Goal: Information Seeking & Learning: Learn about a topic

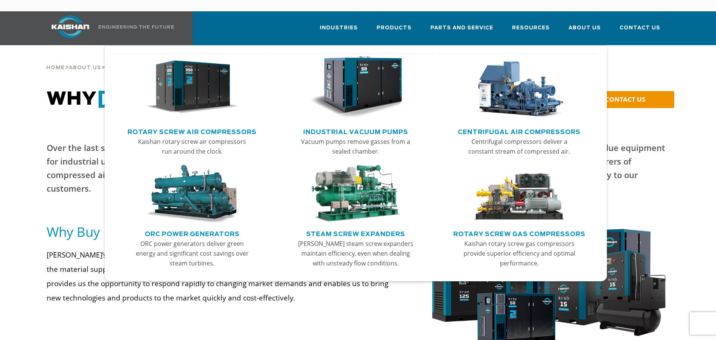
click at [190, 113] on link "Main menu" at bounding box center [193, 89] width 148 height 72
click at [192, 90] on img "Main menu" at bounding box center [192, 87] width 93 height 62
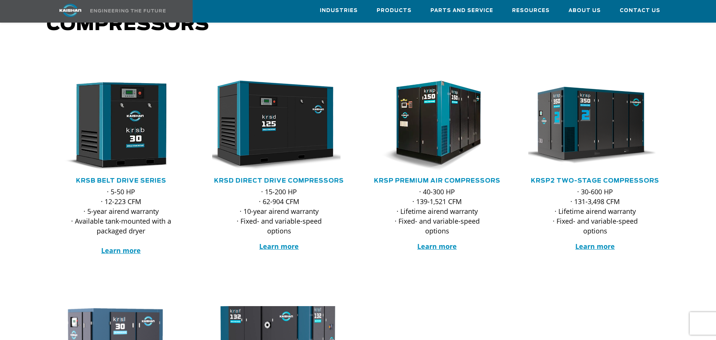
scroll to position [75, 0]
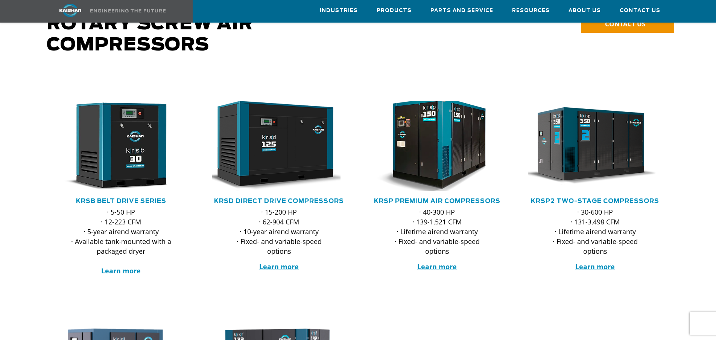
click at [439, 130] on img at bounding box center [432, 145] width 148 height 99
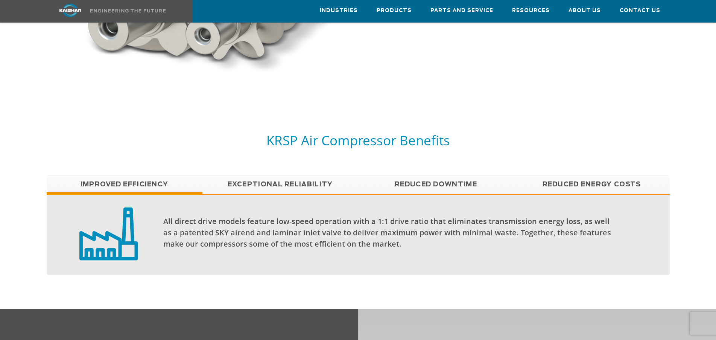
scroll to position [571, 0]
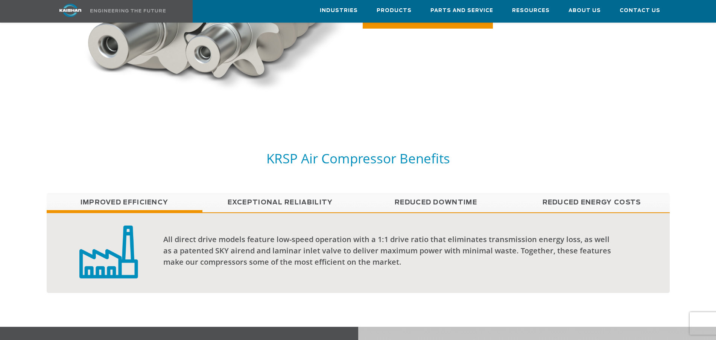
click at [305, 193] on link "Exceptional reliability" at bounding box center [281, 202] width 156 height 19
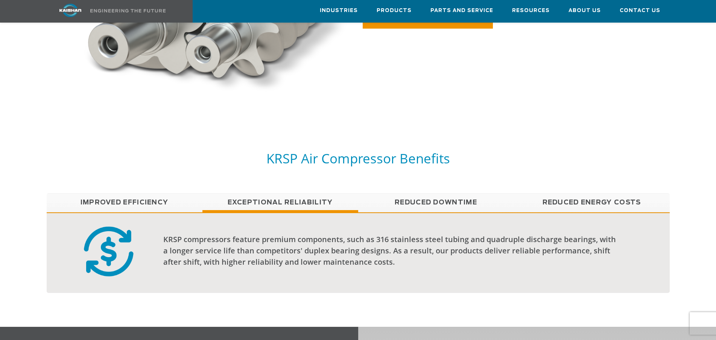
click at [413, 193] on link "Reduced Downtime" at bounding box center [436, 202] width 156 height 19
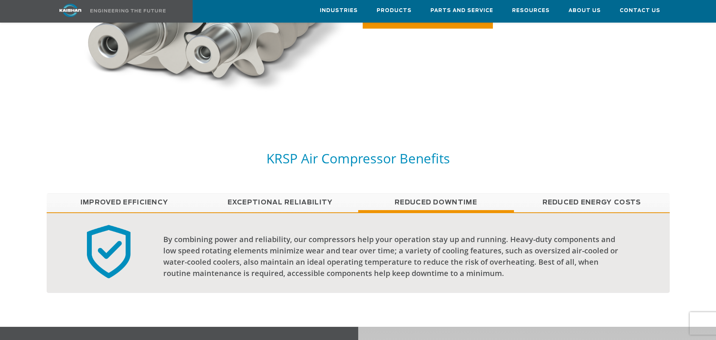
click at [549, 193] on link "Reduced Energy Costs" at bounding box center [592, 202] width 156 height 19
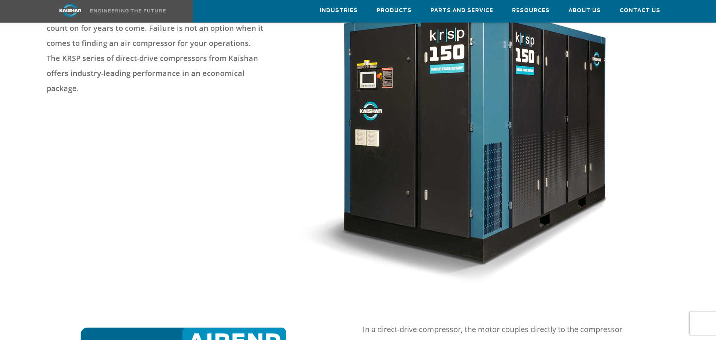
scroll to position [0, 0]
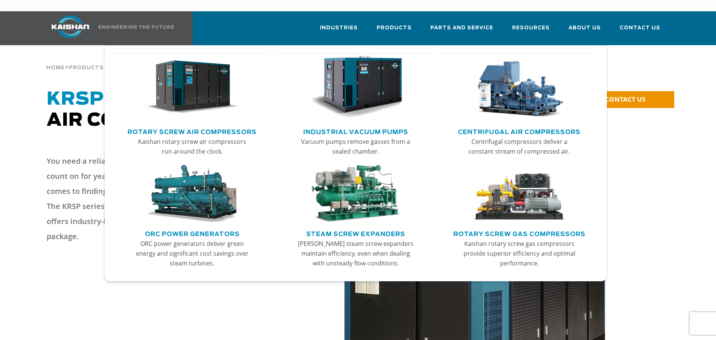
click at [209, 100] on img "Main menu" at bounding box center [192, 87] width 93 height 62
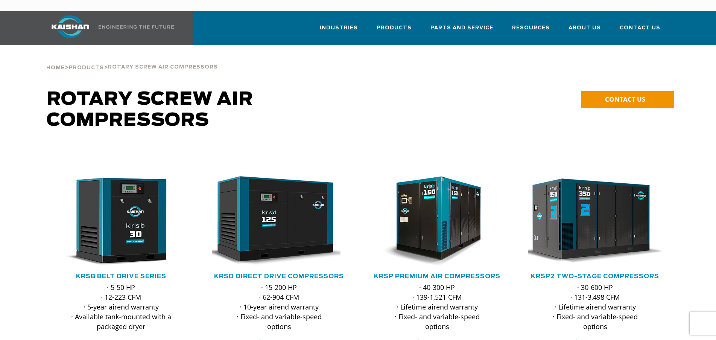
click at [601, 228] on img at bounding box center [590, 221] width 148 height 99
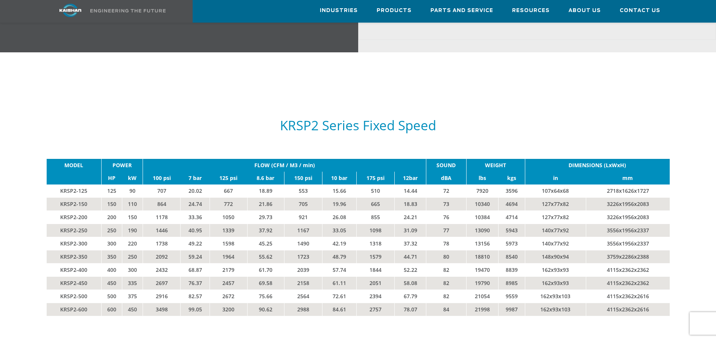
scroll to position [1242, 0]
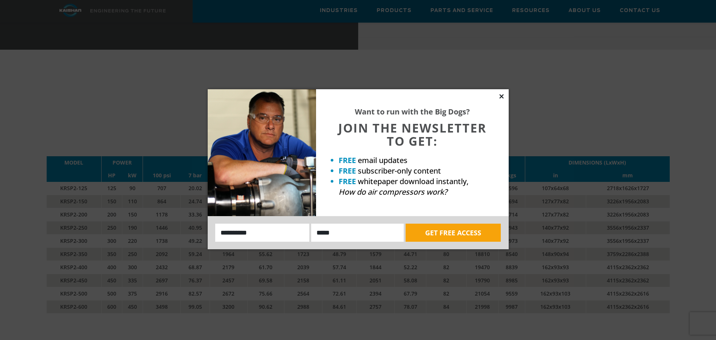
click at [503, 95] on icon at bounding box center [502, 96] width 4 height 4
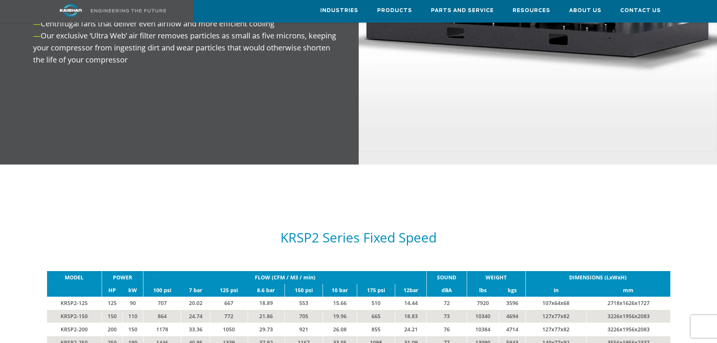
scroll to position [1092, 0]
